Goal: Register for event/course

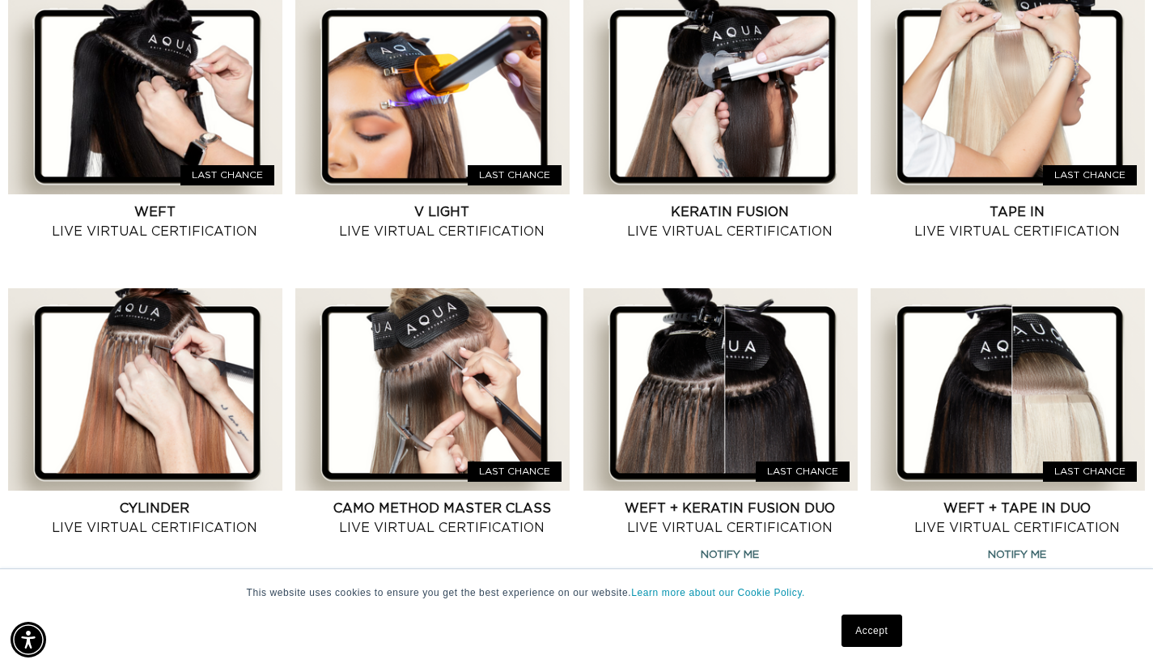
scroll to position [0, 2077]
click at [753, 202] on link "Keratin Fusion Live Virtual Certification" at bounding box center [730, 221] width 256 height 39
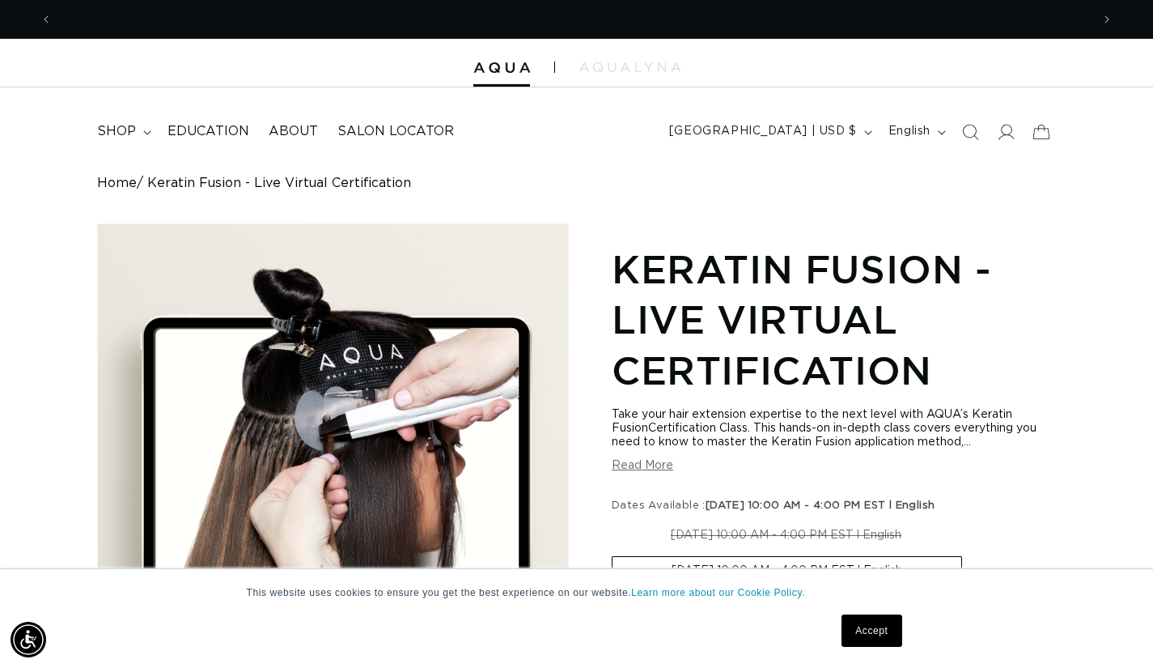
click at [1008, 128] on icon at bounding box center [1006, 132] width 16 height 16
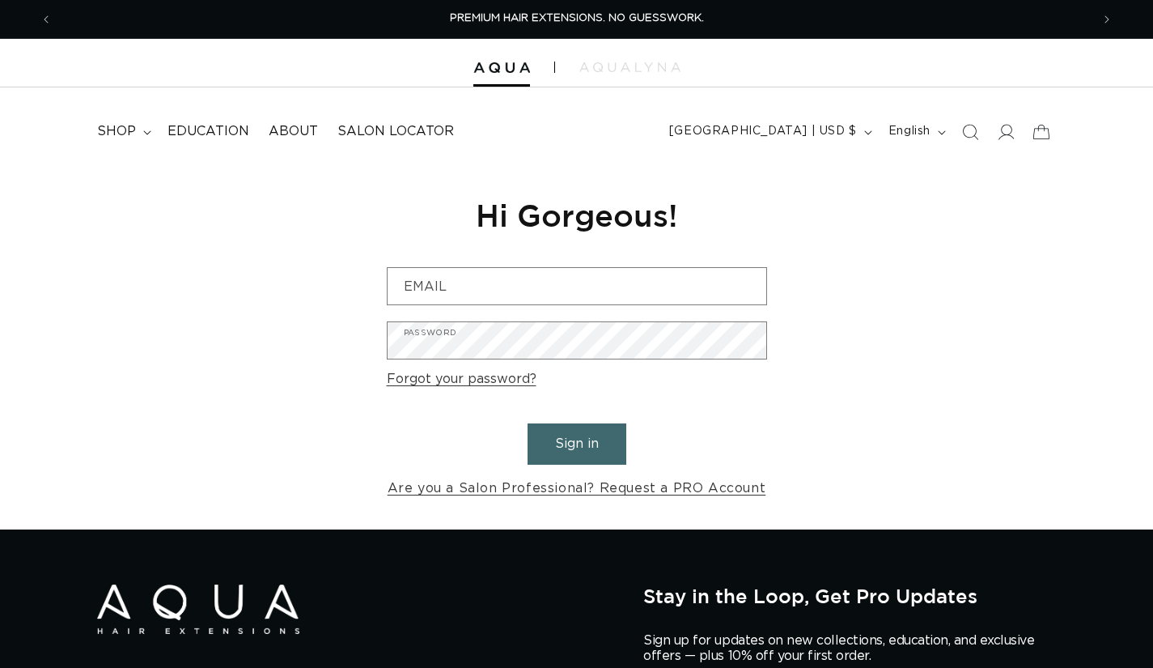
click at [494, 276] on input "Email" at bounding box center [577, 286] width 379 height 36
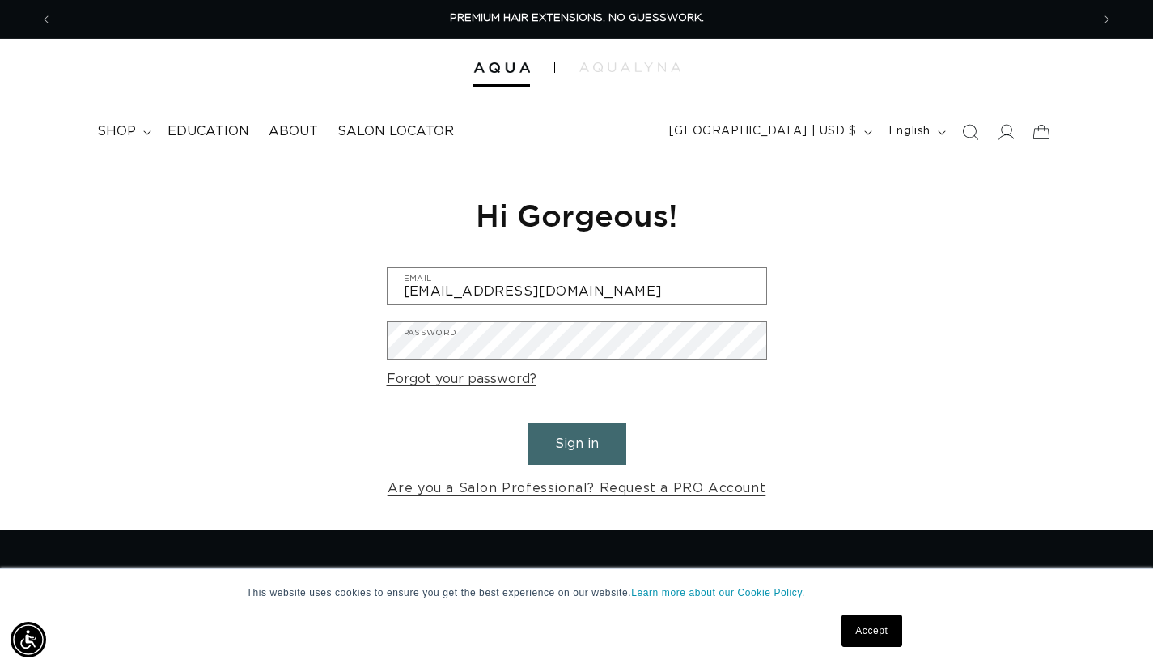
type input "capellisegreto@gmail.com"
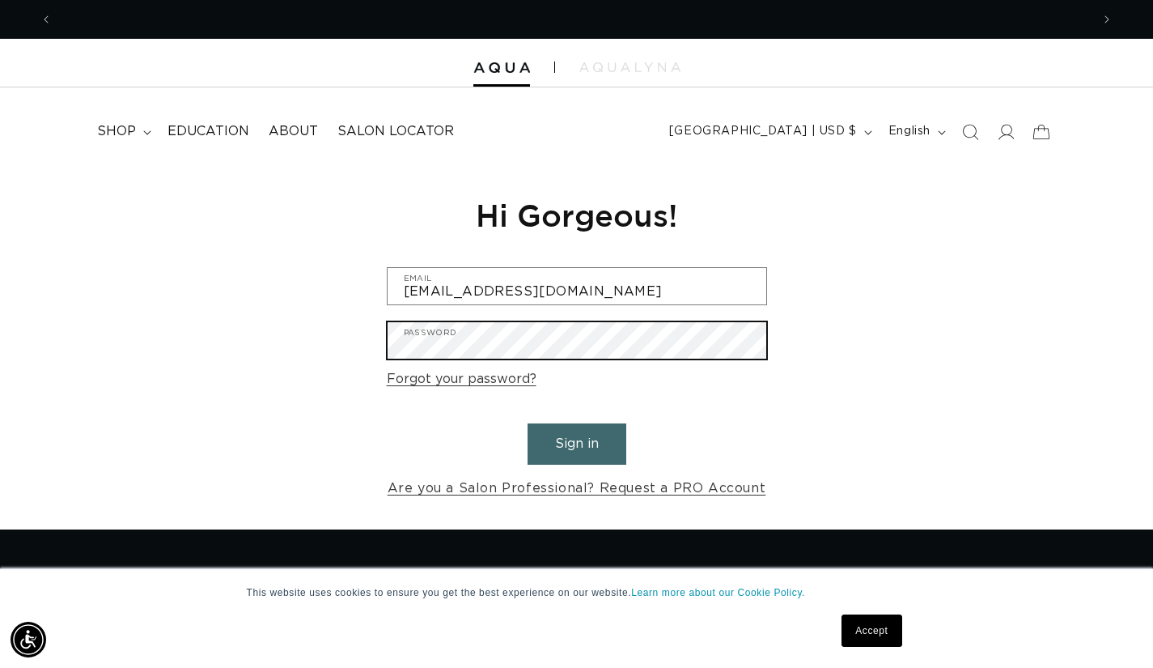
scroll to position [0, 2077]
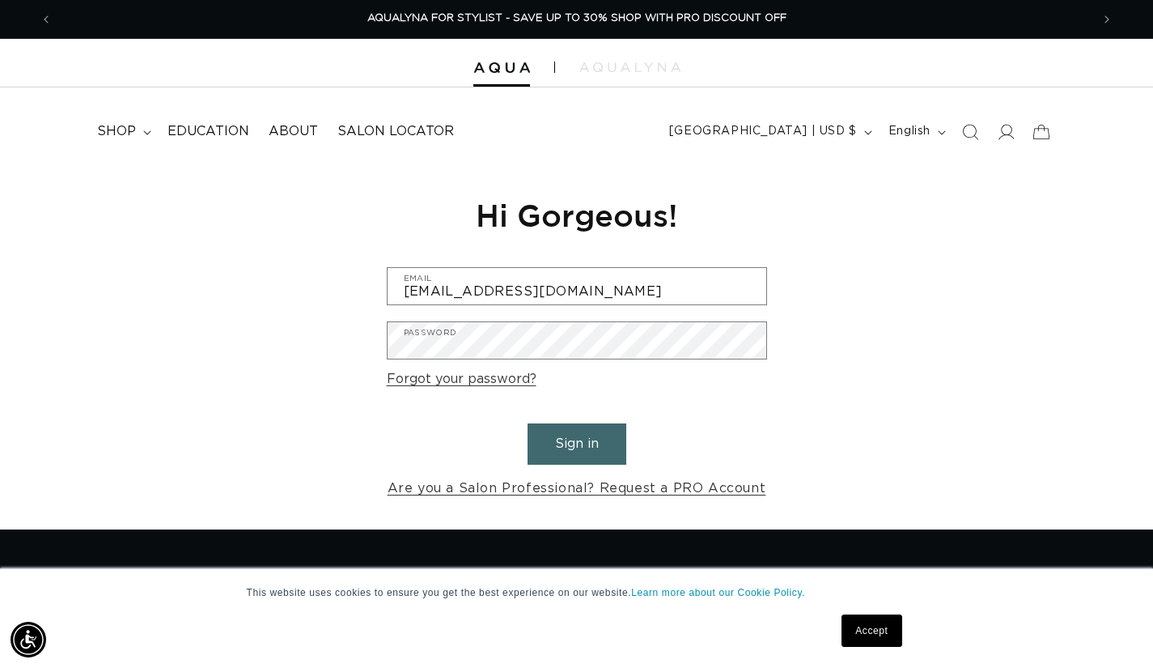
click at [581, 447] on button "Sign in" at bounding box center [577, 443] width 99 height 41
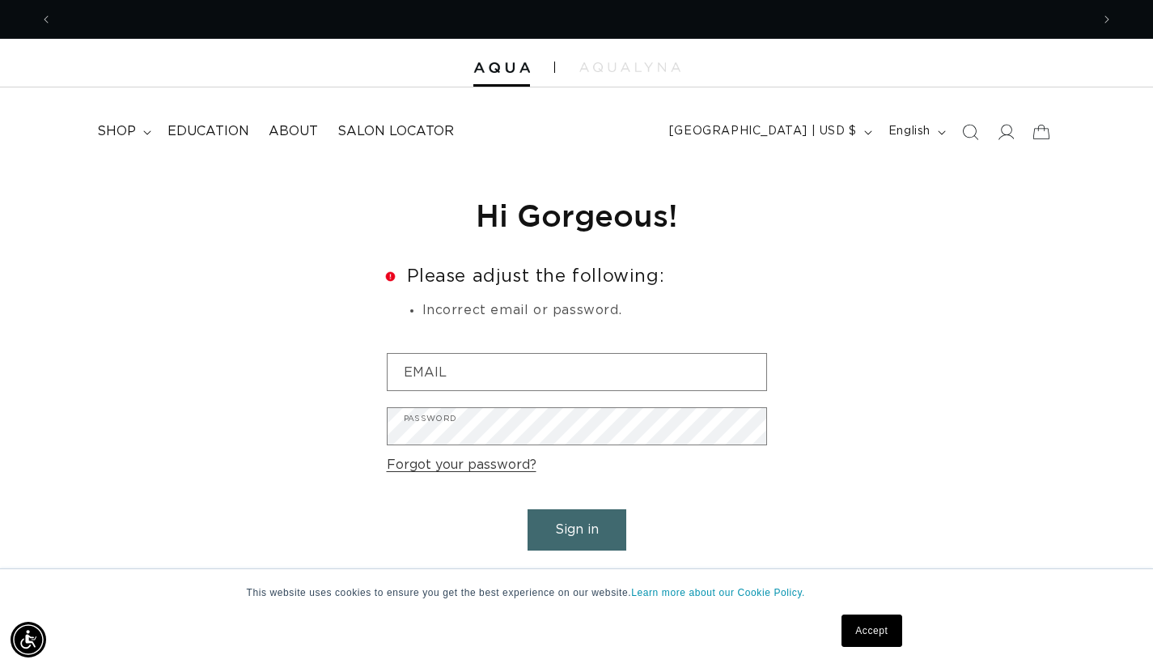
scroll to position [0, 1038]
click at [451, 366] on input "Email" at bounding box center [577, 372] width 379 height 36
type input "capellisegreto@gmail.com"
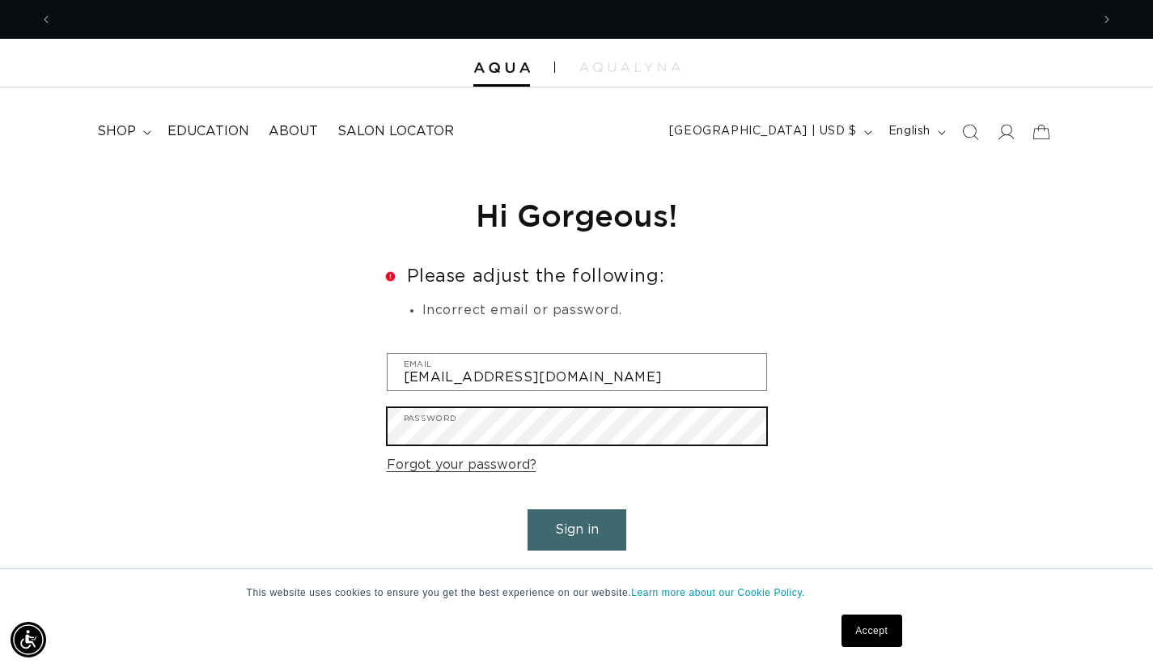
scroll to position [0, 0]
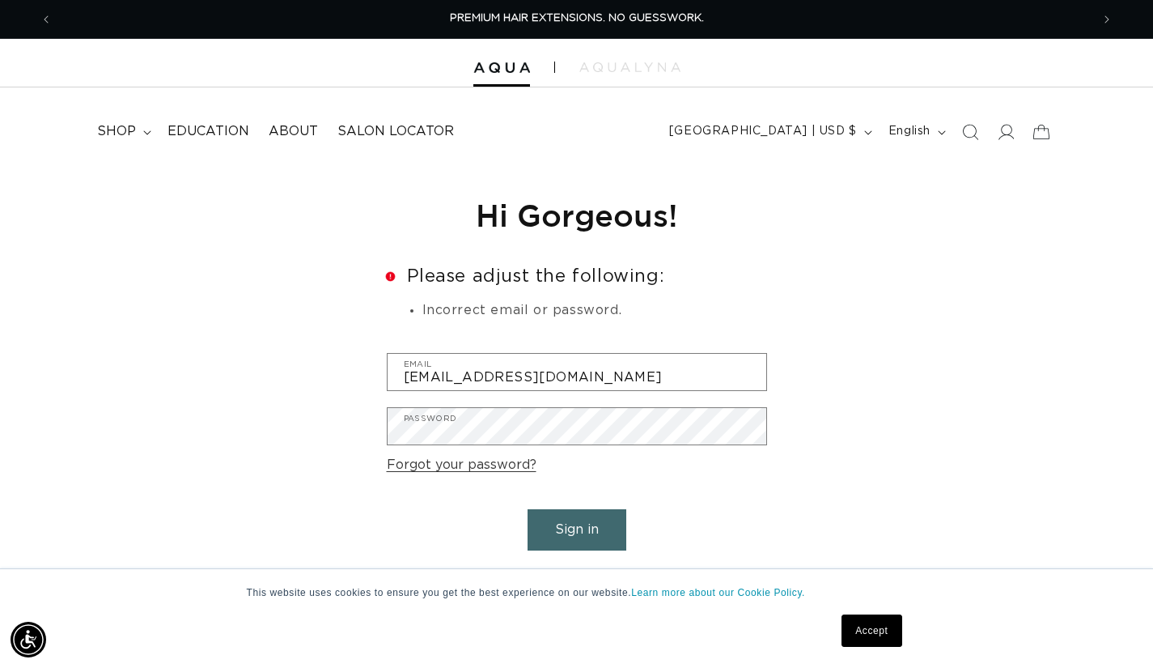
click at [570, 527] on button "Sign in" at bounding box center [577, 529] width 99 height 41
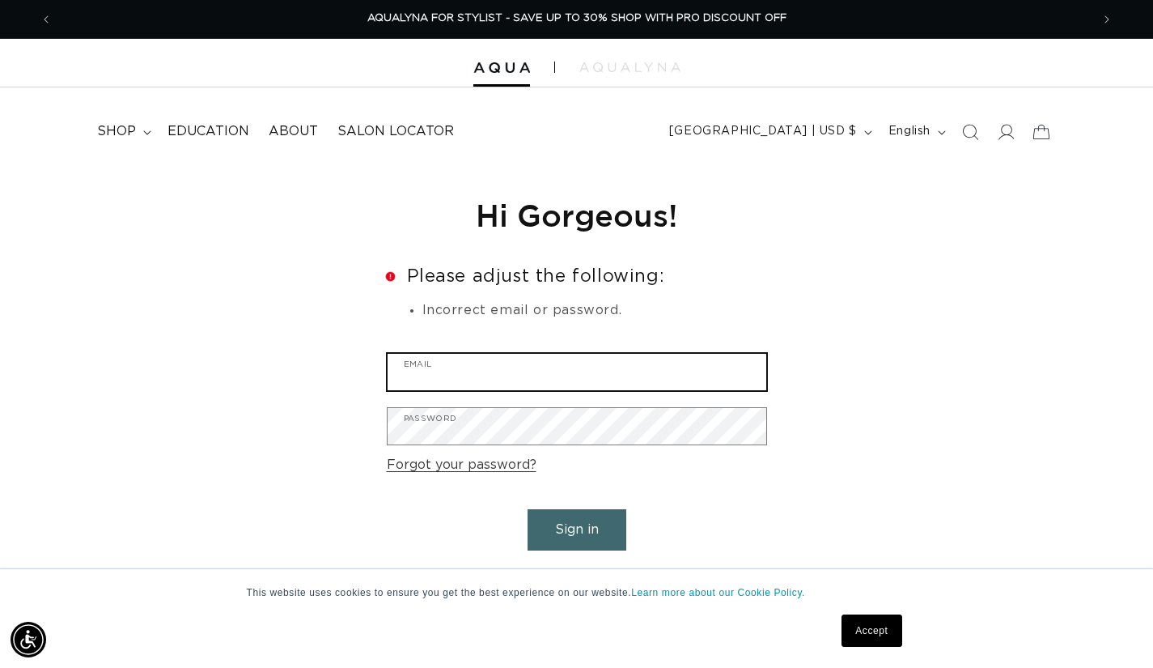
click at [402, 373] on input "Email" at bounding box center [577, 372] width 379 height 36
type input "[EMAIL_ADDRESS][DOMAIN_NAME]"
click at [402, 373] on input "capellisegreto@gmail.com" at bounding box center [577, 372] width 379 height 36
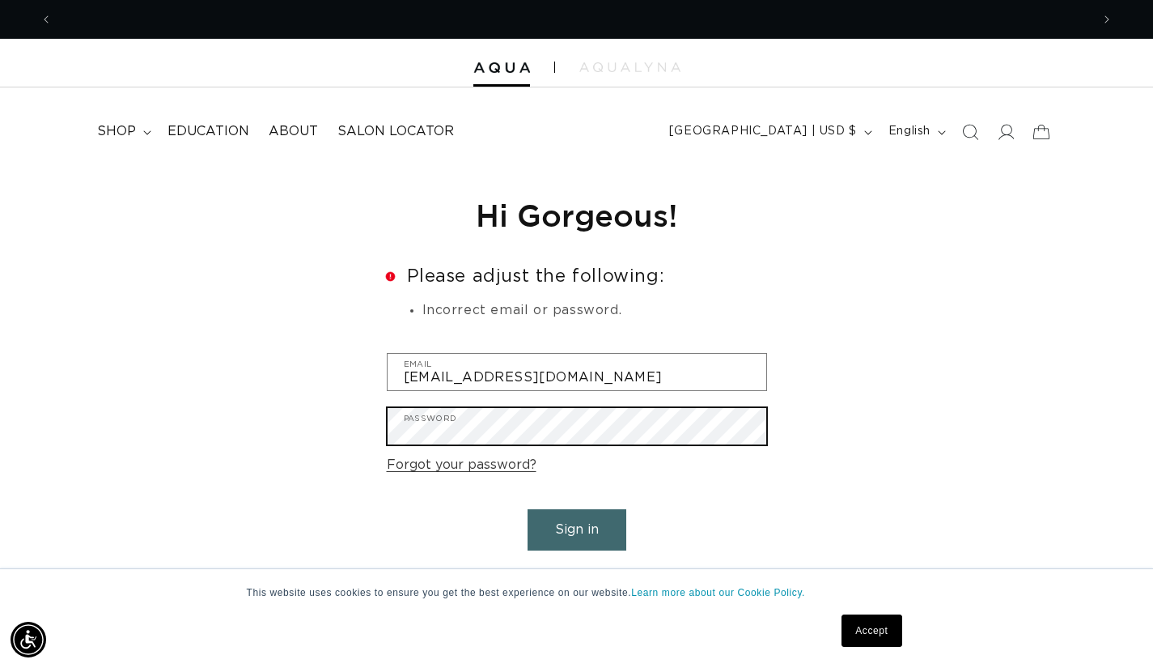
scroll to position [0, 0]
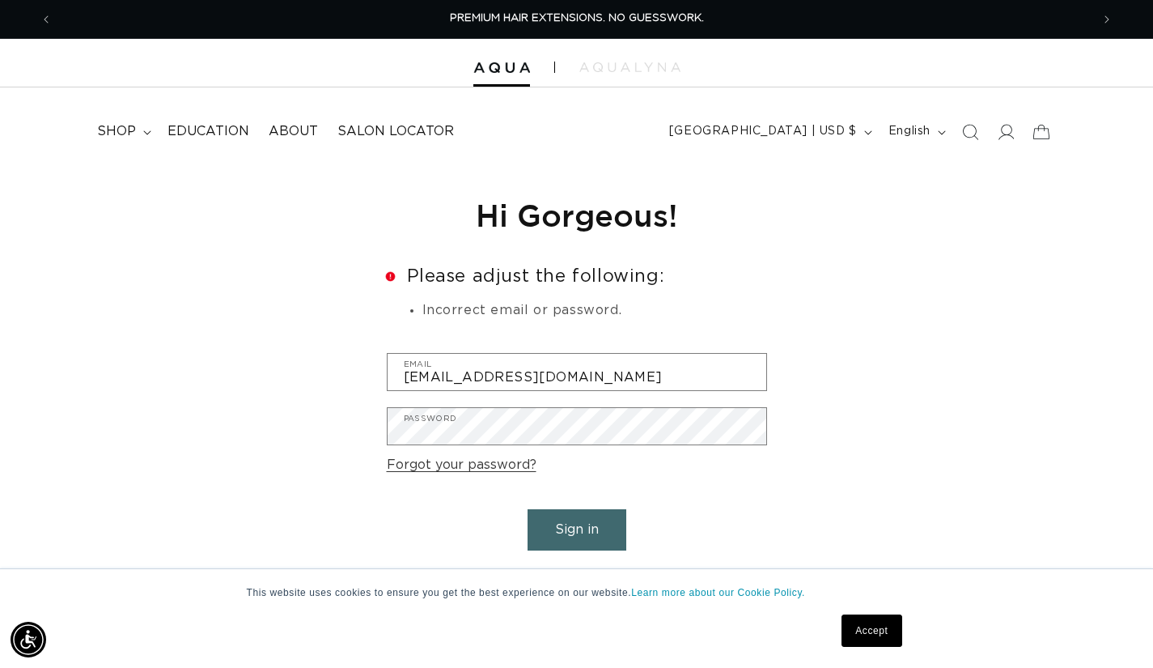
click at [575, 521] on button "Sign in" at bounding box center [577, 529] width 99 height 41
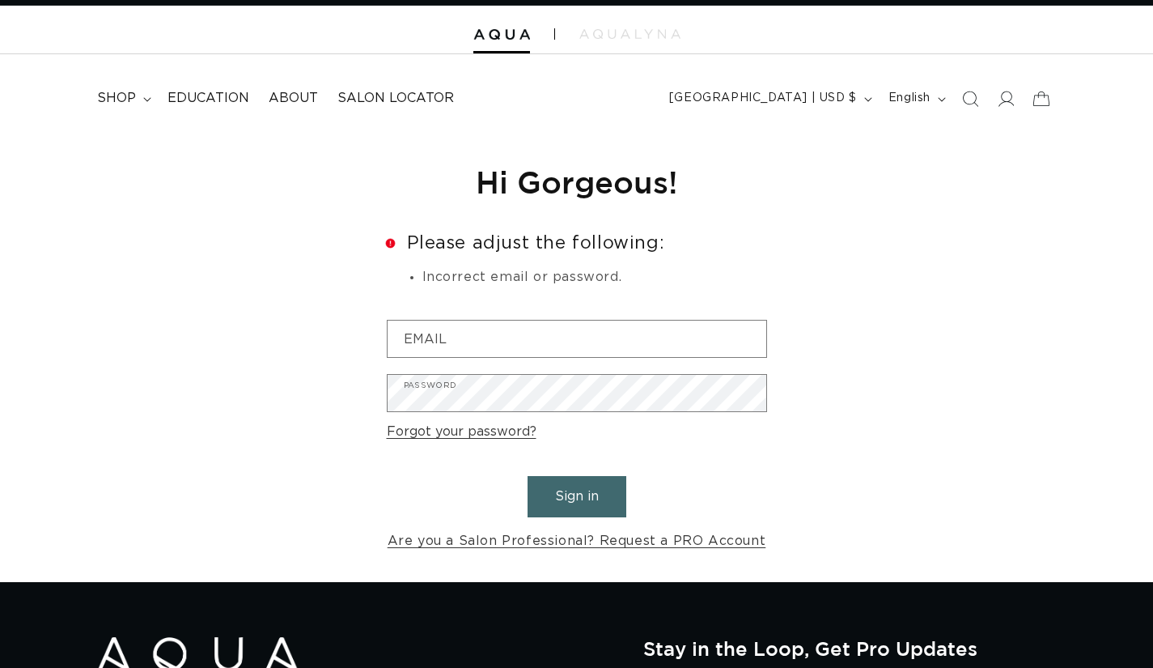
scroll to position [33, 0]
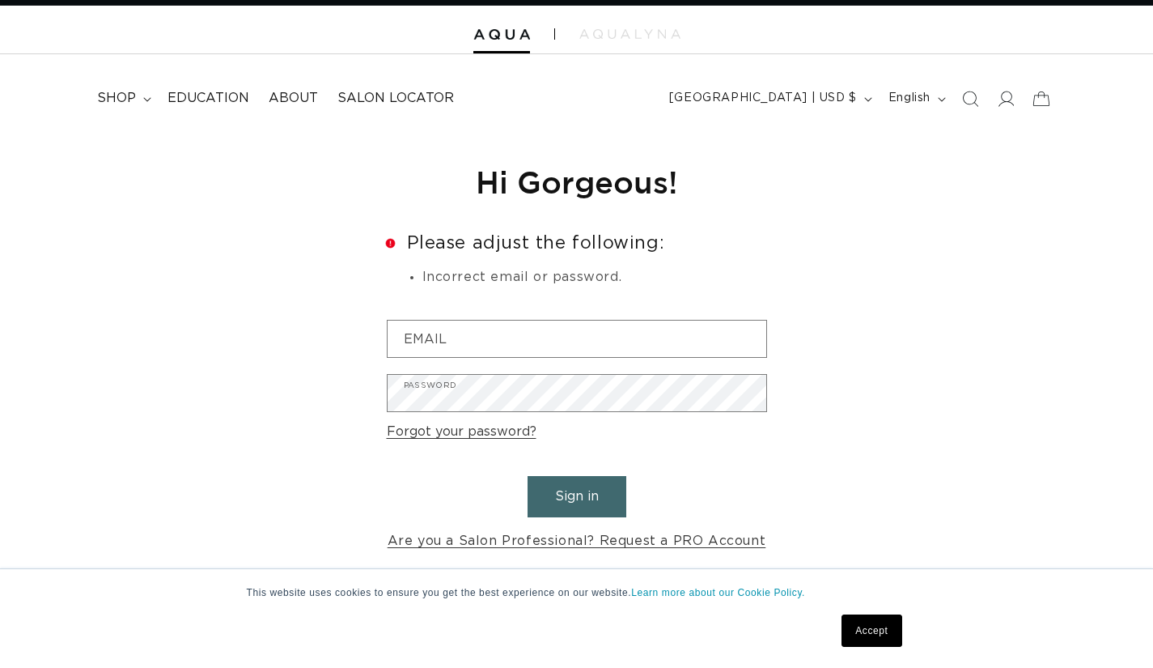
click at [0, 0] on input "Email" at bounding box center [0, 0] width 0 height 0
type input "[EMAIL_ADDRESS][DOMAIN_NAME]"
click at [0, 0] on button "Submit" at bounding box center [0, 0] width 0 height 0
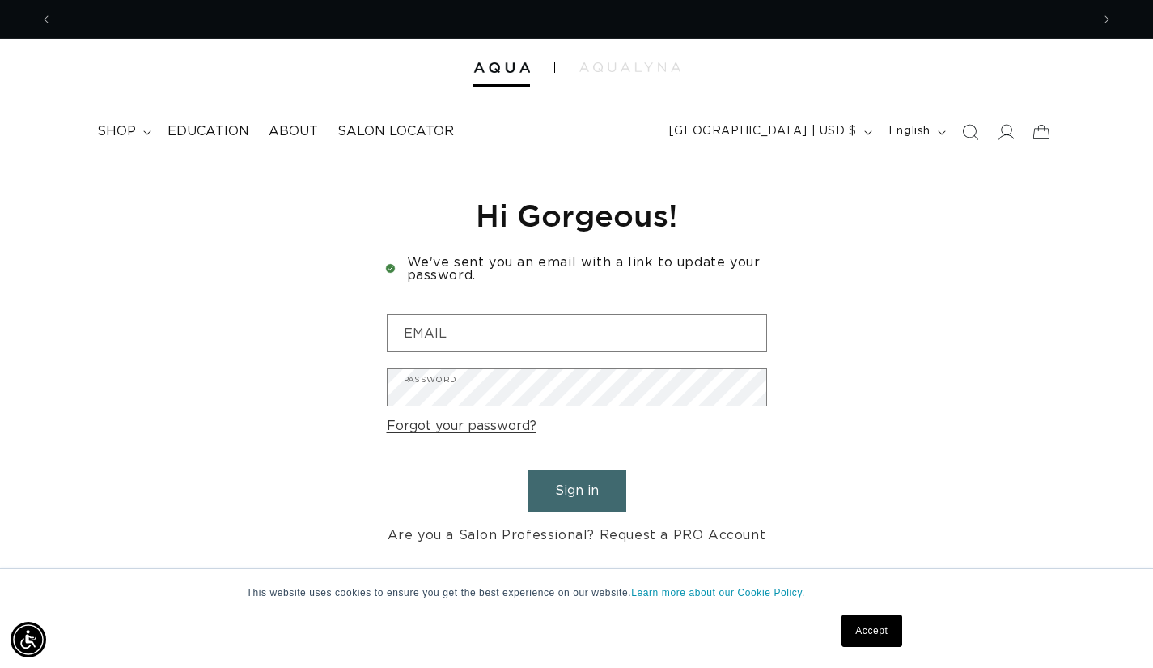
scroll to position [0, 1038]
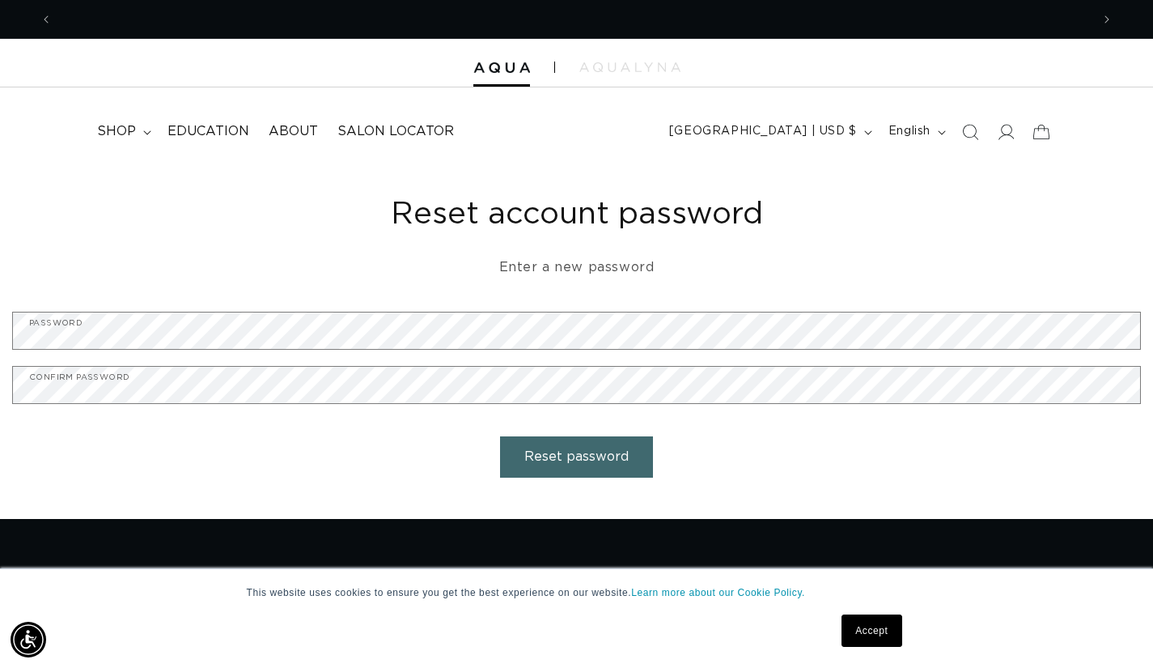
scroll to position [0, 2077]
click at [588, 465] on button "Reset password" at bounding box center [576, 456] width 153 height 41
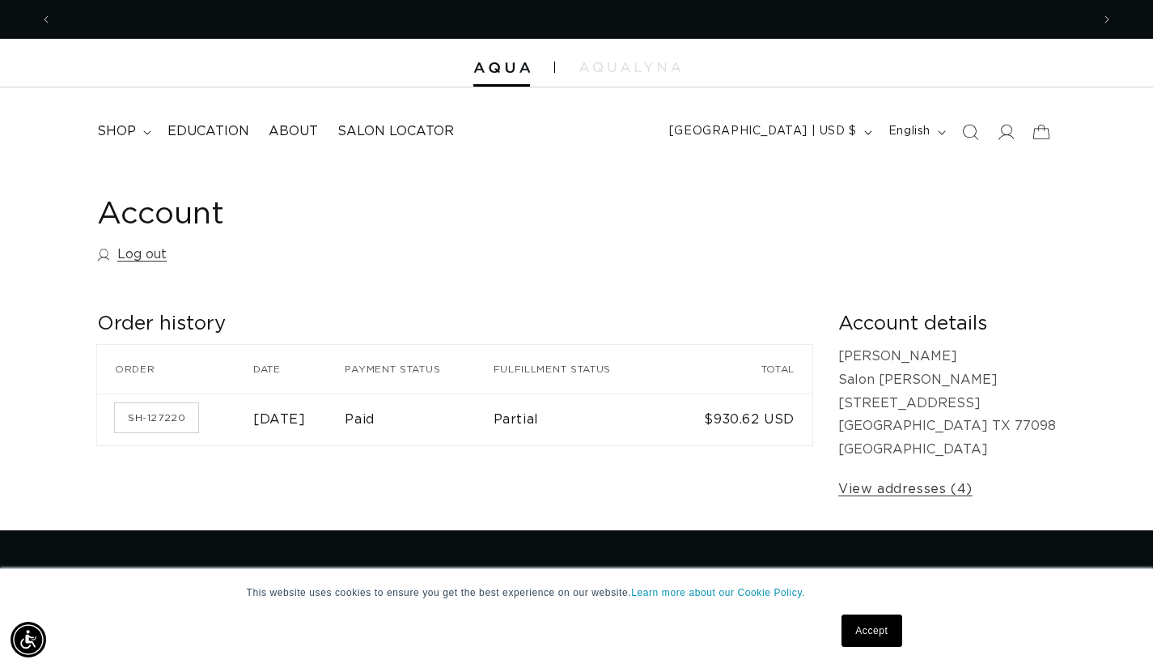
scroll to position [0, 2077]
click at [911, 486] on link "View addresses (4)" at bounding box center [905, 489] width 134 height 23
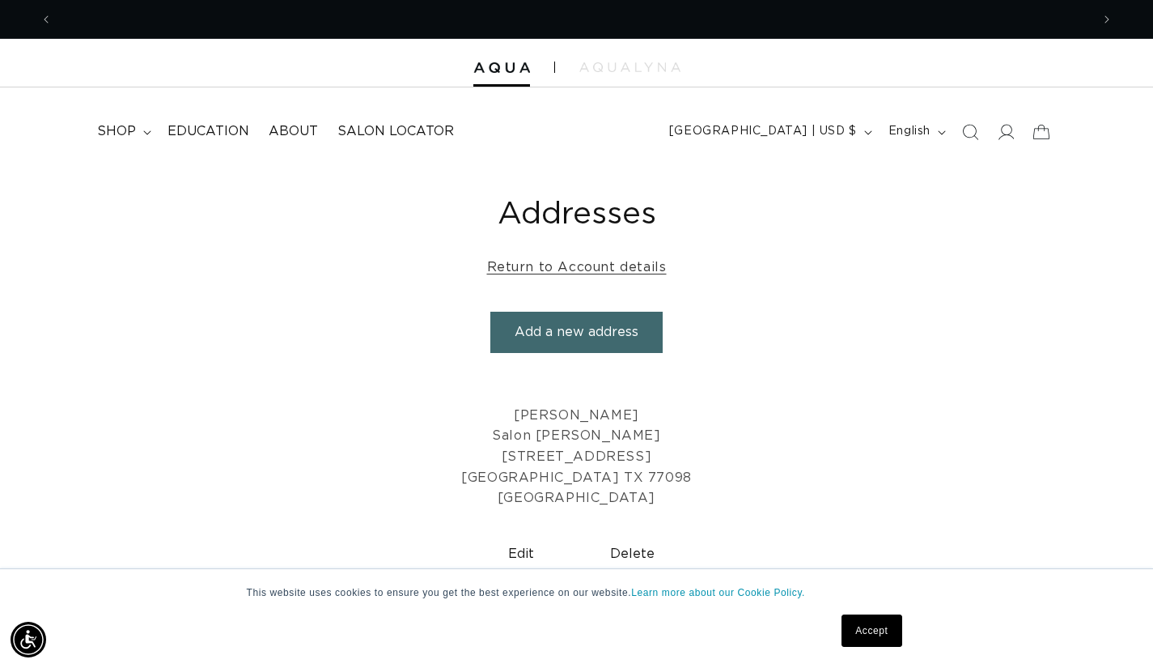
scroll to position [0, 1038]
click at [192, 131] on span "Education" at bounding box center [209, 131] width 82 height 17
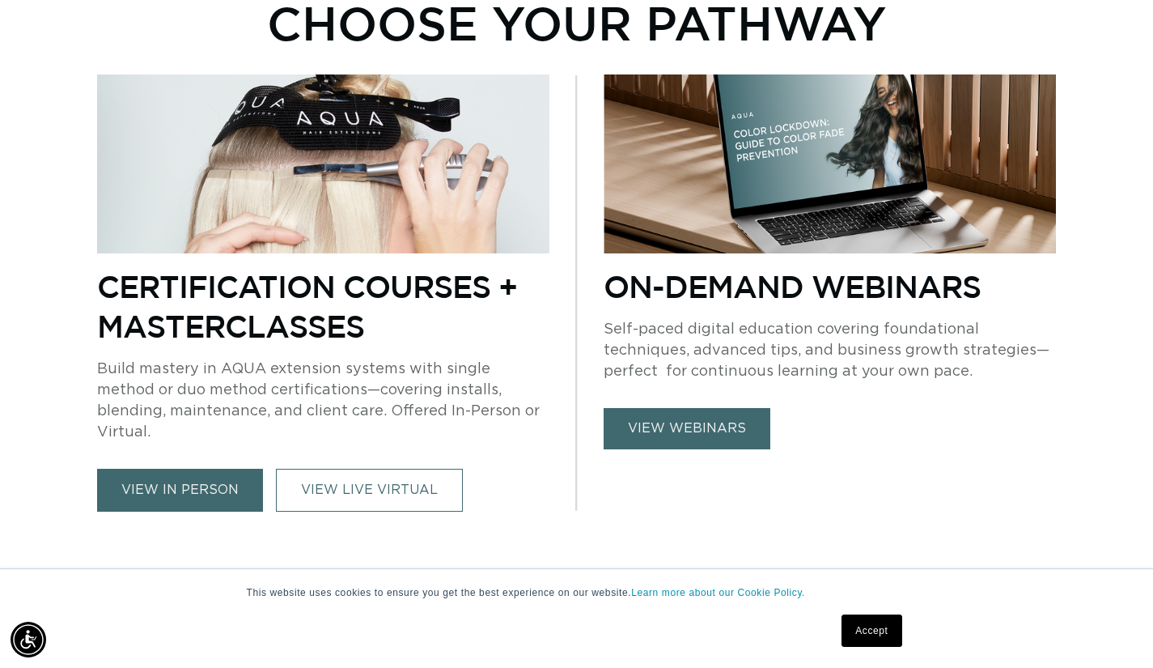
scroll to position [0, 2077]
click at [397, 471] on link "VIEW LIVE VIRTUAL" at bounding box center [369, 490] width 187 height 43
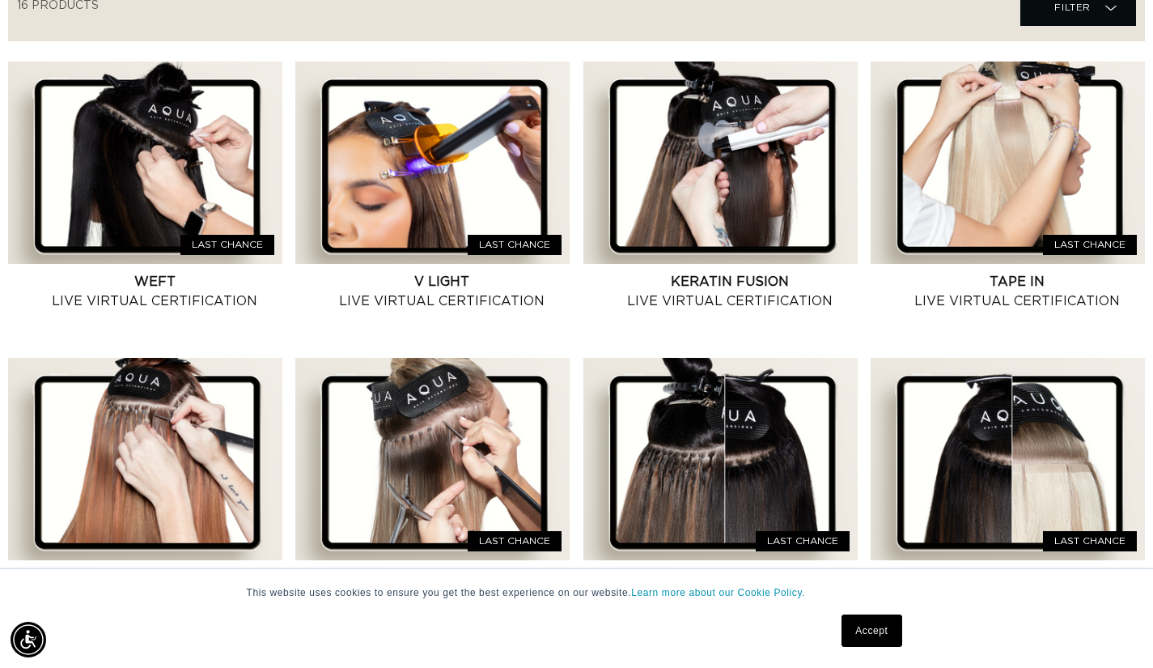
scroll to position [0, 1038]
click at [731, 272] on link "Keratin Fusion Live Virtual Certification" at bounding box center [730, 291] width 256 height 39
